Goal: Use online tool/utility: Use online tool/utility

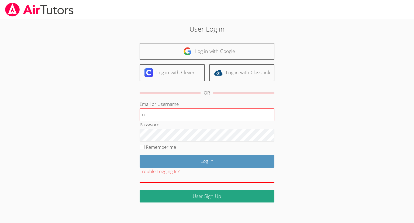
type input "[EMAIL_ADDRESS][DOMAIN_NAME]"
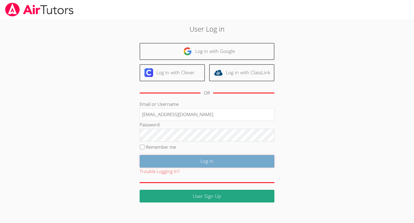
click at [208, 160] on input "Log in" at bounding box center [207, 161] width 135 height 13
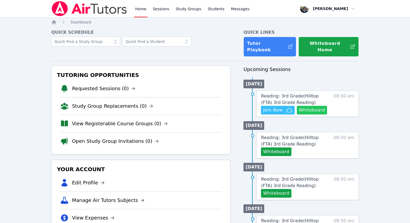
click at [308, 106] on button "Whiteboard" at bounding box center [312, 110] width 30 height 9
click at [311, 107] on button "Whiteboard" at bounding box center [312, 110] width 30 height 9
